Goal: Information Seeking & Learning: Learn about a topic

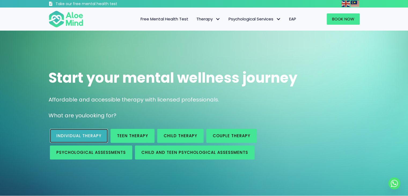
click at [69, 136] on span "Individual therapy" at bounding box center [78, 136] width 45 height 6
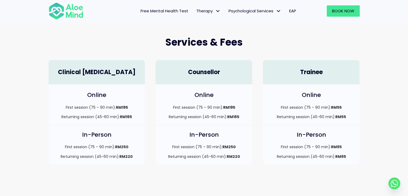
scroll to position [134, 0]
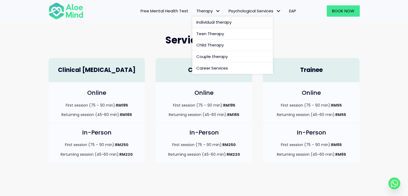
click at [218, 20] on span "Individual therapy" at bounding box center [213, 22] width 35 height 6
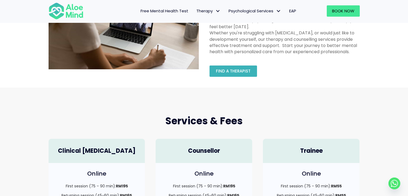
scroll to position [54, 0]
click at [236, 71] on span "Find a therapist" at bounding box center [233, 71] width 35 height 6
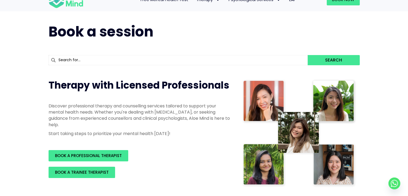
scroll to position [54, 0]
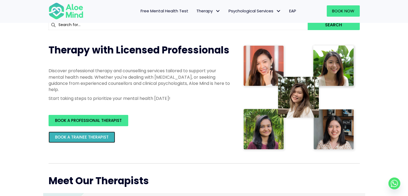
click at [101, 134] on link "BOOK A TRAINEE THERAPIST" at bounding box center [82, 136] width 66 height 11
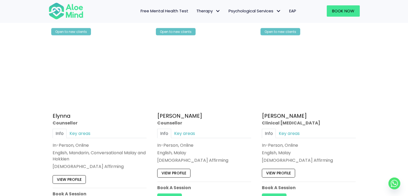
scroll to position [885, 0]
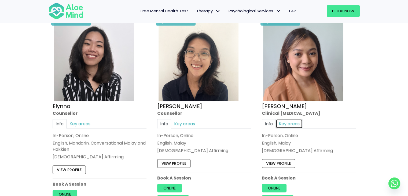
click at [298, 120] on link "Key areas" at bounding box center [289, 122] width 27 height 9
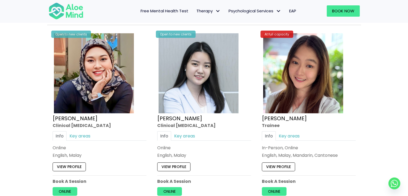
scroll to position [1877, 0]
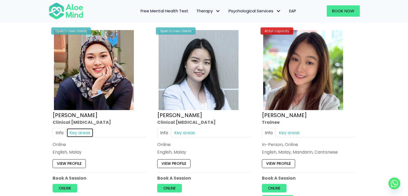
click at [84, 130] on link "Key areas" at bounding box center [79, 132] width 27 height 9
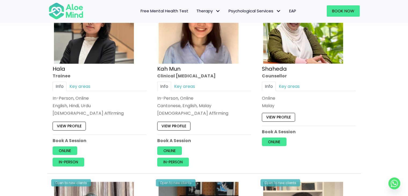
scroll to position [522, 0]
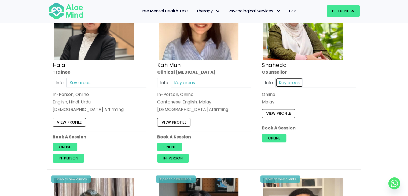
click at [288, 83] on link "Key areas" at bounding box center [289, 82] width 27 height 9
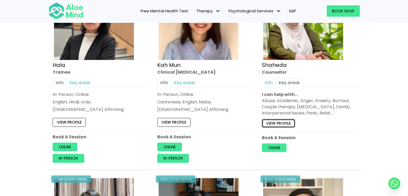
click at [287, 123] on link "View profile" at bounding box center [278, 123] width 33 height 9
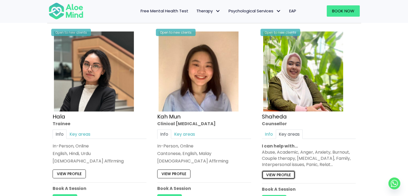
scroll to position [0, 0]
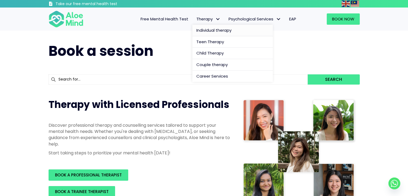
click at [212, 28] on span "Individual therapy" at bounding box center [213, 30] width 35 height 6
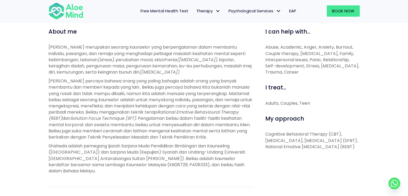
scroll to position [188, 0]
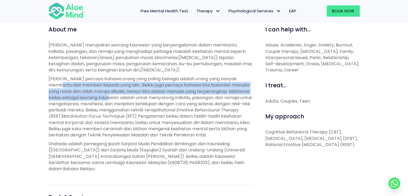
drag, startPoint x: 51, startPoint y: 87, endPoint x: 144, endPoint y: 97, distance: 93.2
click at [125, 95] on span "Shaheda percaya bahawa orang yang paling bahagia adalah orang yang banyak memba…" at bounding box center [150, 94] width 203 height 37
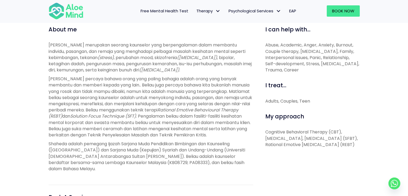
click at [144, 97] on span "Shaheda percaya bahawa orang yang paling bahagia adalah orang yang banyak memba…" at bounding box center [150, 94] width 203 height 37
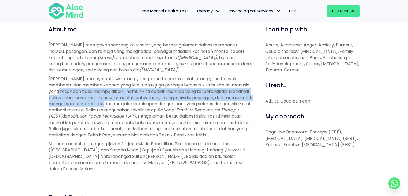
drag, startPoint x: 60, startPoint y: 90, endPoint x: 132, endPoint y: 105, distance: 73.7
click at [132, 105] on span "Shaheda percaya bahawa orang yang paling bahagia adalah orang yang banyak memba…" at bounding box center [150, 94] width 203 height 37
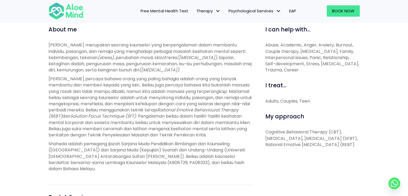
click at [197, 121] on span ". Pengalaman beliau dalam fasiliti-fasiliti kesihatan mental korporat dan swast…" at bounding box center [150, 125] width 202 height 25
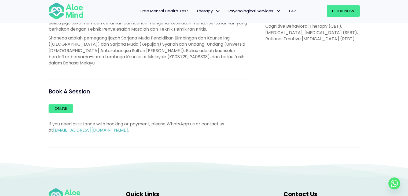
scroll to position [295, 0]
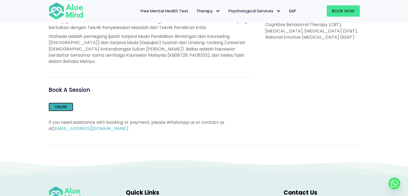
click at [71, 106] on link "Online" at bounding box center [61, 106] width 25 height 9
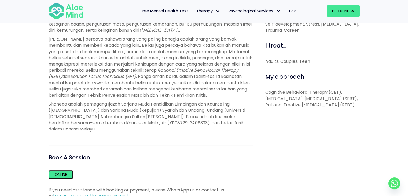
scroll to position [241, 0]
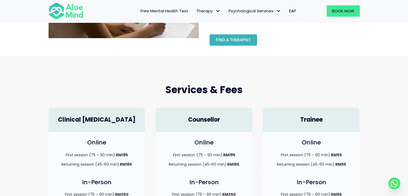
scroll to position [80, 0]
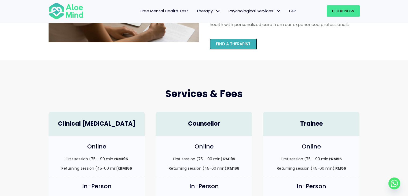
click at [235, 47] on link "Find a therapist" at bounding box center [232, 43] width 47 height 11
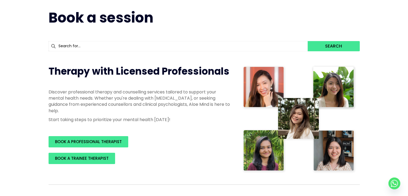
scroll to position [107, 0]
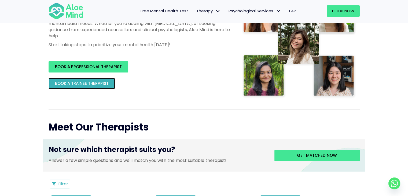
click at [107, 83] on span "BOOK A TRAINEE THERAPIST" at bounding box center [82, 83] width 54 height 6
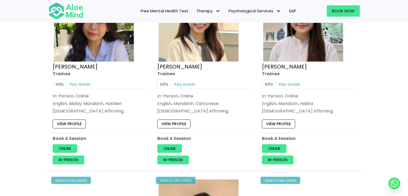
scroll to position [349, 0]
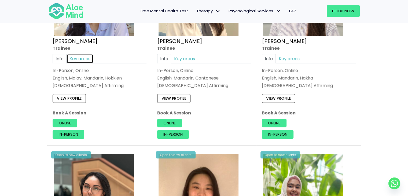
click at [79, 57] on link "Key areas" at bounding box center [79, 58] width 27 height 9
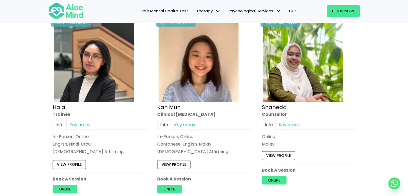
scroll to position [483, 0]
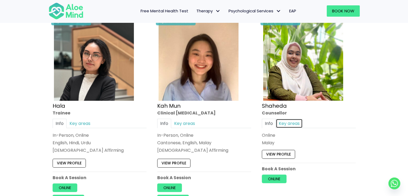
click at [285, 124] on link "Key areas" at bounding box center [289, 122] width 27 height 9
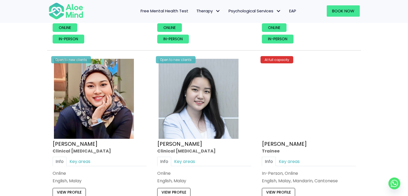
scroll to position [1850, 0]
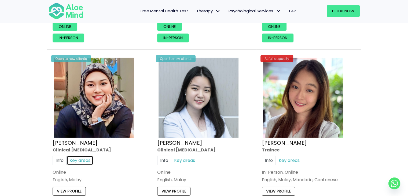
click at [79, 155] on link "Key areas" at bounding box center [79, 159] width 27 height 9
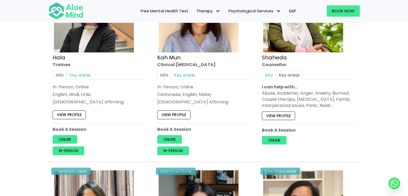
scroll to position [483, 0]
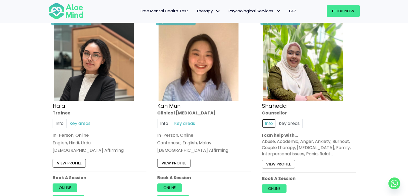
click at [273, 124] on link "Info" at bounding box center [269, 122] width 14 height 9
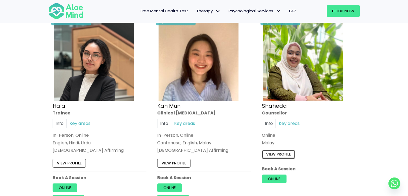
click at [290, 154] on link "View profile" at bounding box center [278, 154] width 33 height 9
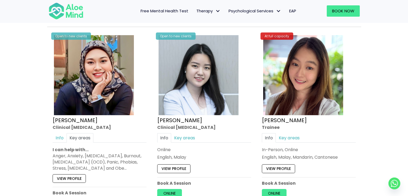
scroll to position [1877, 0]
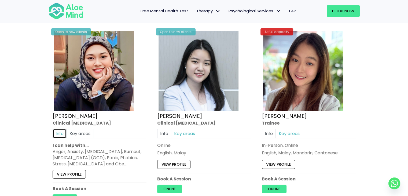
click at [58, 128] on link "Info" at bounding box center [60, 132] width 14 height 9
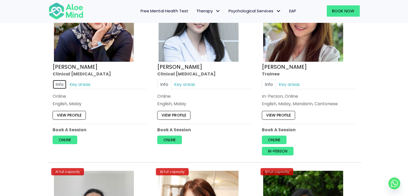
scroll to position [1930, 0]
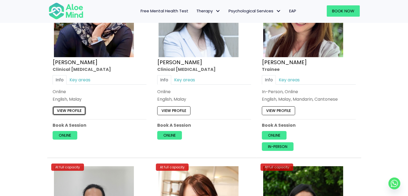
click at [77, 110] on link "View profile" at bounding box center [69, 110] width 33 height 9
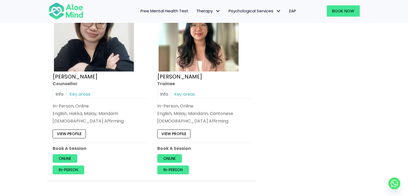
scroll to position [2493, 0]
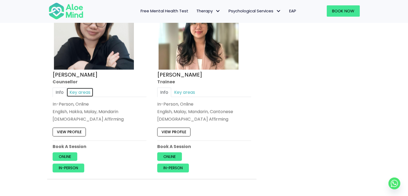
click at [83, 89] on link "Key areas" at bounding box center [79, 91] width 27 height 9
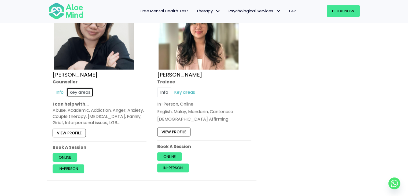
scroll to position [2359, 0]
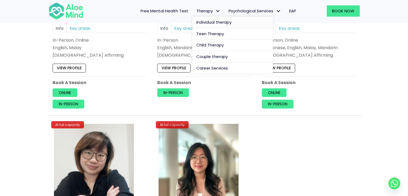
click at [210, 24] on span "Individual therapy" at bounding box center [213, 22] width 35 height 6
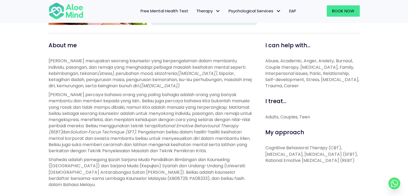
scroll to position [188, 0]
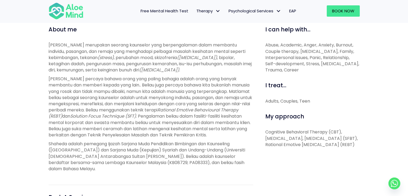
drag, startPoint x: 302, startPoint y: 153, endPoint x: 265, endPoint y: 131, distance: 42.3
click at [265, 131] on p "Cognitive Behavioral Therapy (CBT), Narrative Therapy, Solution-Focused Brief T…" at bounding box center [312, 138] width 94 height 19
copy p "Cognitive Behavioral Therapy (CBT), Narrative Therapy, Solution-Focused Brief T…"
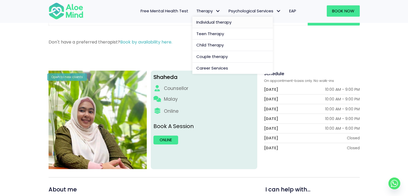
scroll to position [27, 0]
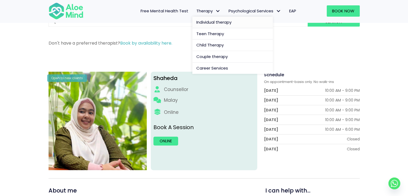
click at [211, 21] on span "Individual therapy" at bounding box center [213, 22] width 35 height 6
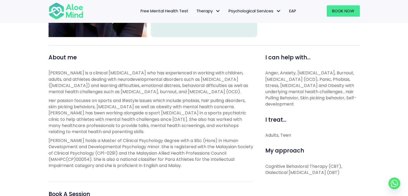
scroll to position [161, 0]
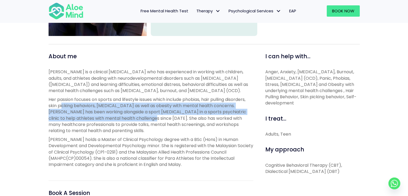
drag, startPoint x: 62, startPoint y: 113, endPoint x: 135, endPoint y: 121, distance: 73.1
click at [135, 121] on span "Her passion focuses on sports and lifestyle issues which include phobias, hair …" at bounding box center [148, 114] width 198 height 37
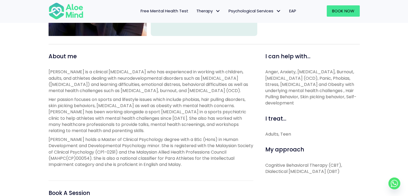
click at [146, 123] on span "Her passion focuses on sports and lifestyle issues which include phobias, hair …" at bounding box center [148, 114] width 198 height 37
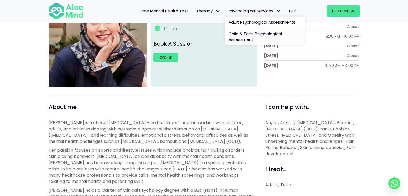
scroll to position [27, 0]
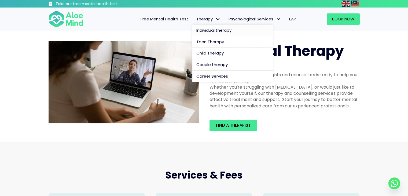
click at [208, 28] on span "Individual therapy" at bounding box center [213, 30] width 35 height 6
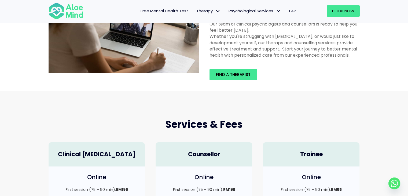
scroll to position [54, 0]
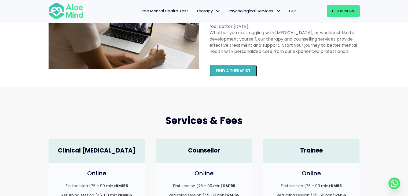
click at [242, 73] on span "Find a therapist" at bounding box center [233, 71] width 35 height 6
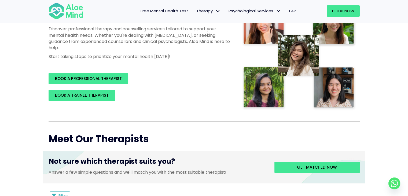
scroll to position [134, 0]
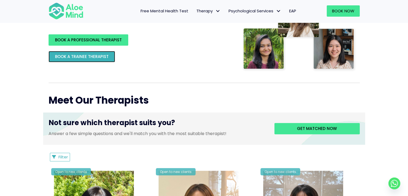
click at [72, 53] on link "BOOK A TRAINEE THERAPIST" at bounding box center [82, 56] width 66 height 11
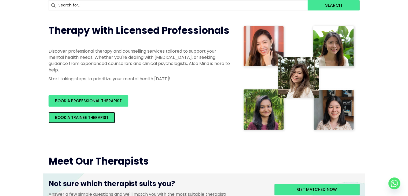
scroll to position [0, 0]
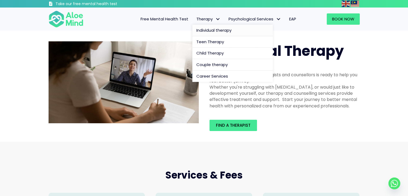
click at [210, 29] on span "Individual therapy" at bounding box center [213, 30] width 35 height 6
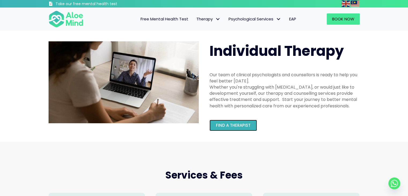
click at [242, 128] on link "Find a therapist" at bounding box center [232, 125] width 47 height 11
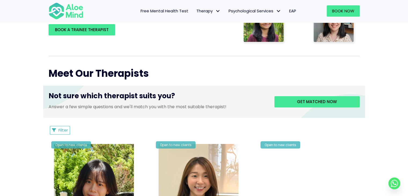
scroll to position [295, 0]
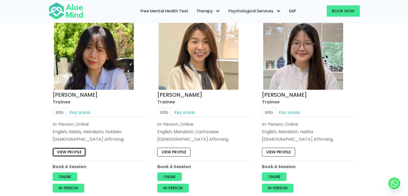
click at [71, 151] on link "View profile" at bounding box center [69, 151] width 33 height 9
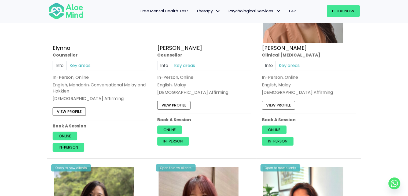
scroll to position [938, 0]
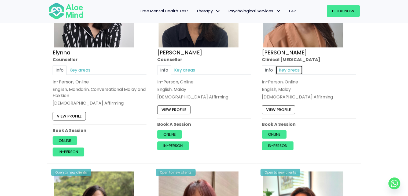
click at [297, 70] on link "Key areas" at bounding box center [289, 69] width 27 height 9
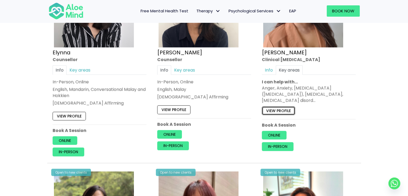
click at [271, 109] on link "View profile" at bounding box center [278, 110] width 33 height 9
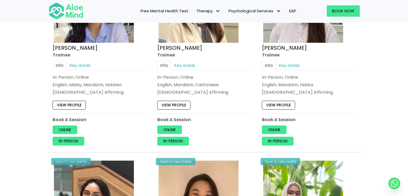
scroll to position [349, 0]
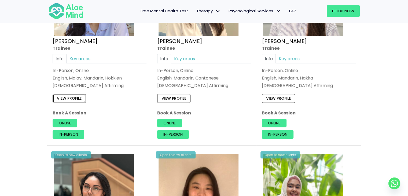
click at [75, 100] on link "View profile" at bounding box center [69, 98] width 33 height 9
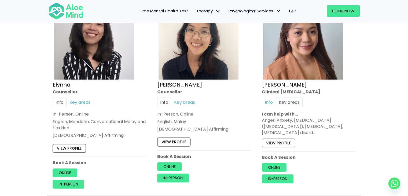
scroll to position [911, 0]
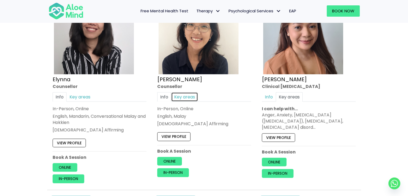
click at [179, 93] on link "Key areas" at bounding box center [184, 96] width 27 height 9
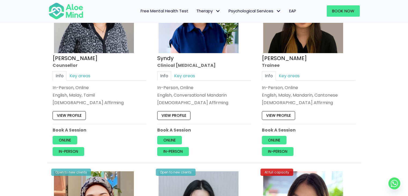
scroll to position [1743, 0]
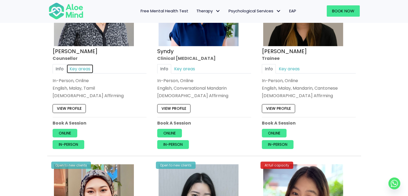
click at [79, 64] on link "Key areas" at bounding box center [79, 68] width 27 height 9
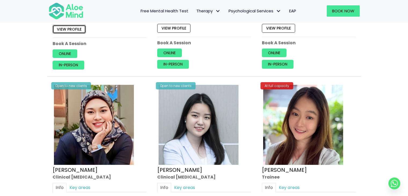
scroll to position [1689, 0]
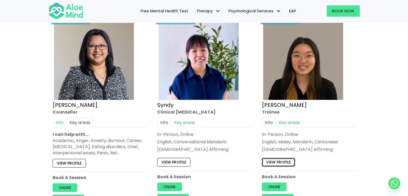
click at [284, 158] on link "View profile" at bounding box center [278, 162] width 33 height 9
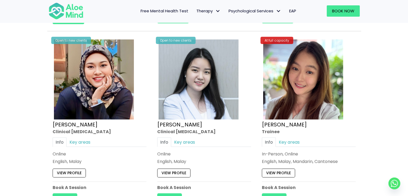
scroll to position [1903, 0]
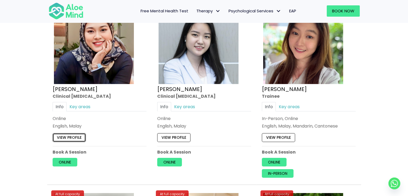
click at [72, 134] on link "View profile" at bounding box center [69, 137] width 33 height 9
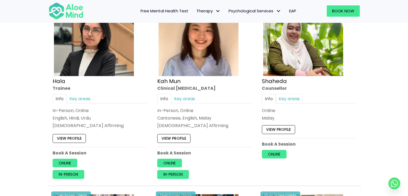
scroll to position [509, 0]
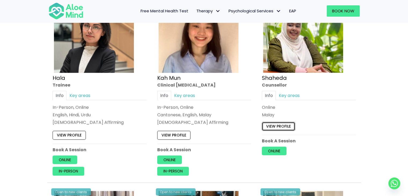
click at [283, 128] on link "View profile" at bounding box center [278, 126] width 33 height 9
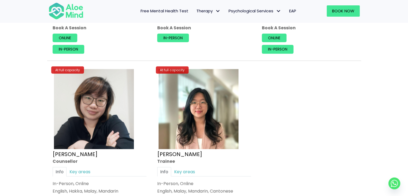
scroll to position [2493, 0]
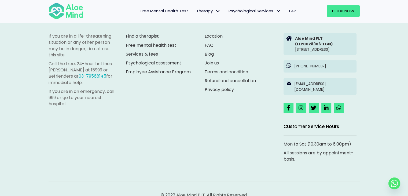
scroll to position [444, 0]
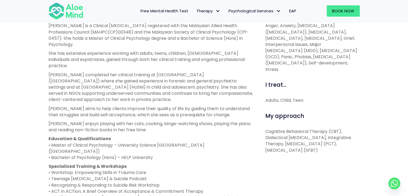
scroll to position [214, 0]
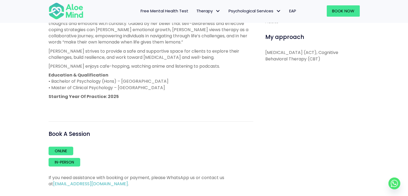
scroll to position [268, 0]
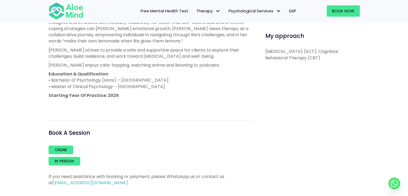
drag, startPoint x: 358, startPoint y: 59, endPoint x: 260, endPoint y: 52, distance: 98.1
click at [260, 52] on div "I can help with... Academic, Anger, Anxiety, Burnout, Career, Depression, Grief…" at bounding box center [310, 65] width 106 height 241
copy p "Acceptance and Commitment Therapy (ACT), Cognitive Behavioral Therapy (CBT)"
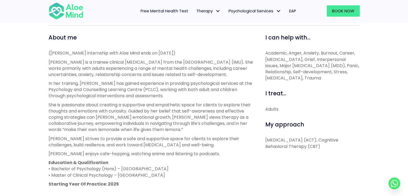
scroll to position [188, 0]
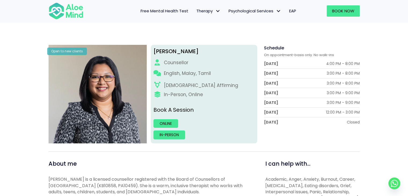
scroll to position [54, 0]
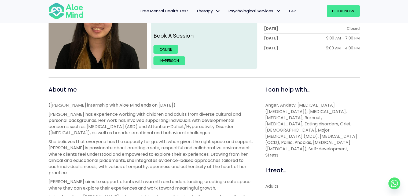
scroll to position [134, 0]
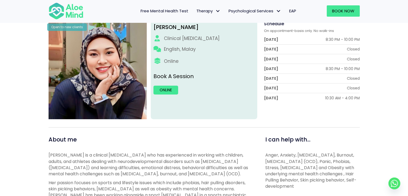
scroll to position [161, 0]
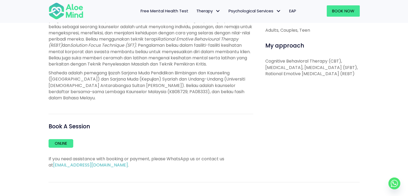
scroll to position [268, 0]
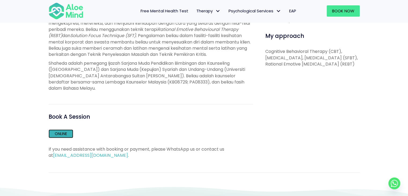
click at [68, 130] on link "Online" at bounding box center [61, 133] width 25 height 9
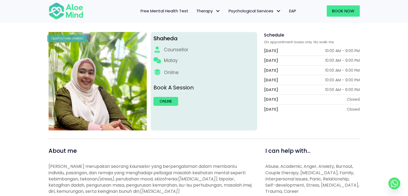
scroll to position [0, 0]
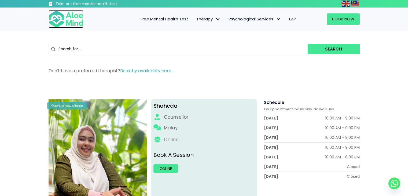
click at [68, 14] on img at bounding box center [66, 19] width 35 height 18
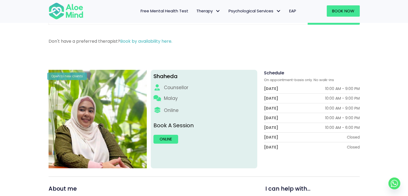
scroll to position [27, 0]
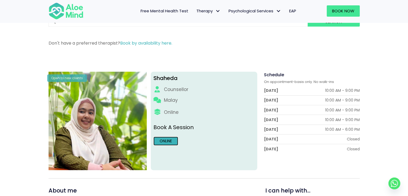
click at [173, 139] on link "Online" at bounding box center [165, 140] width 25 height 9
click at [175, 140] on link "Online" at bounding box center [165, 140] width 25 height 9
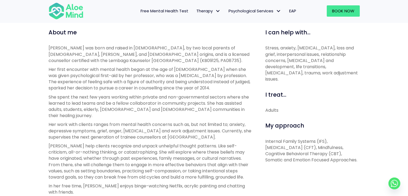
scroll to position [188, 0]
